Goal: Transaction & Acquisition: Obtain resource

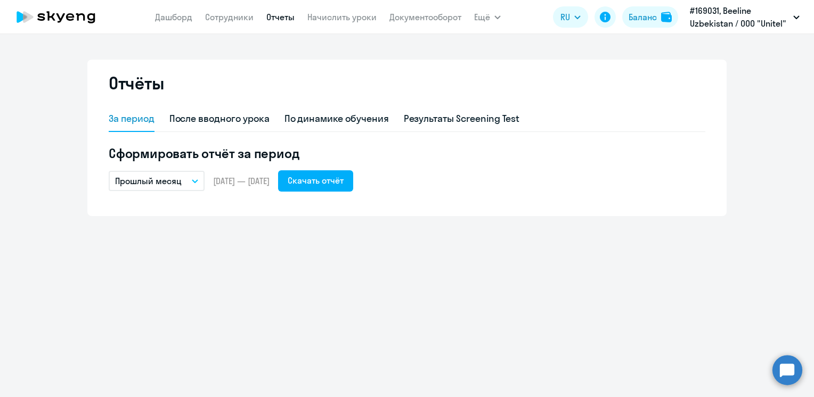
click at [277, 16] on link "Отчеты" at bounding box center [280, 17] width 28 height 11
click at [342, 181] on div "Скачать отчёт" at bounding box center [316, 180] width 56 height 13
click at [696, 156] on h5 "Сформировать отчёт за период" at bounding box center [407, 153] width 597 height 17
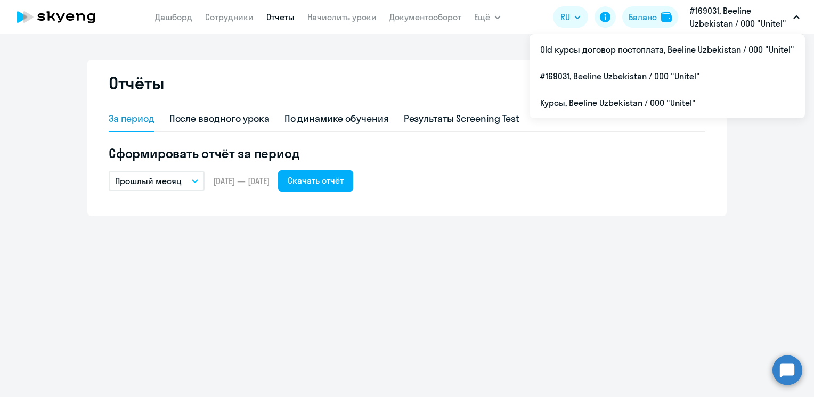
click at [746, 16] on p "#169031, Beeline Uzbekistan / ООО "Unitel"" at bounding box center [739, 17] width 99 height 26
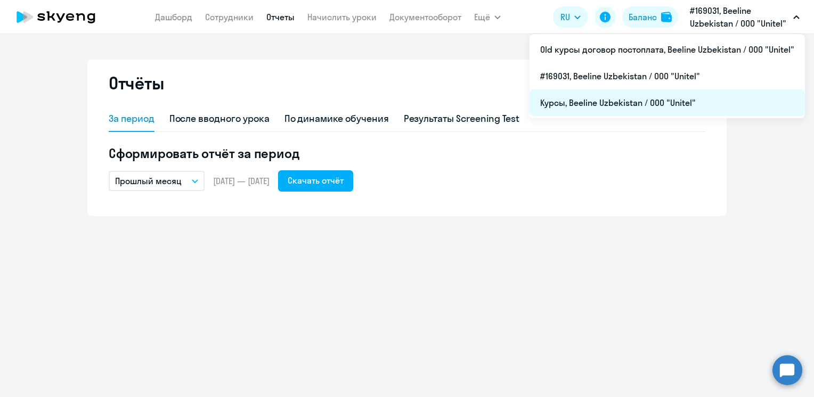
click at [622, 105] on li "Курсы, Beeline Uzbekistan / ООО "Unitel"" at bounding box center [667, 103] width 275 height 27
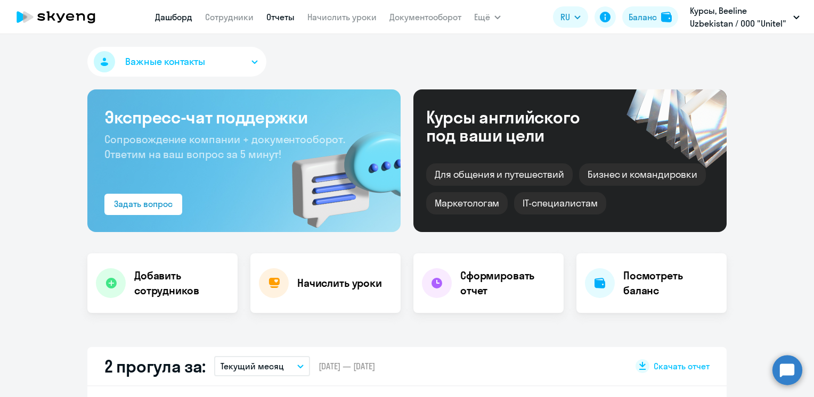
select select "30"
click at [282, 15] on link "Отчеты" at bounding box center [280, 17] width 28 height 11
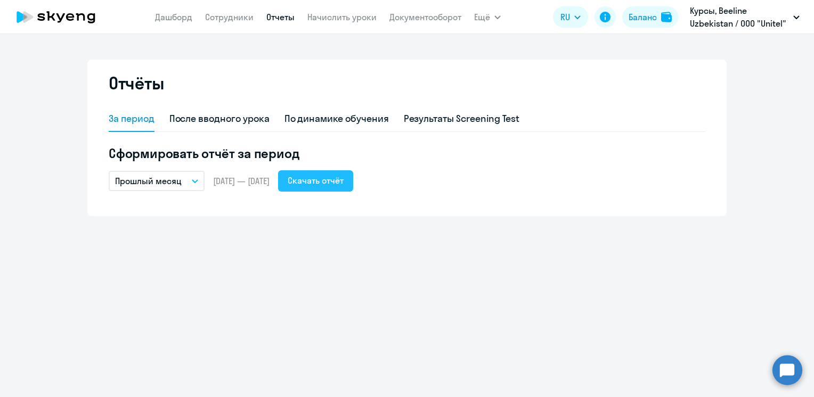
click at [344, 185] on div "Скачать отчёт" at bounding box center [316, 180] width 56 height 13
